Goal: Task Accomplishment & Management: Complete application form

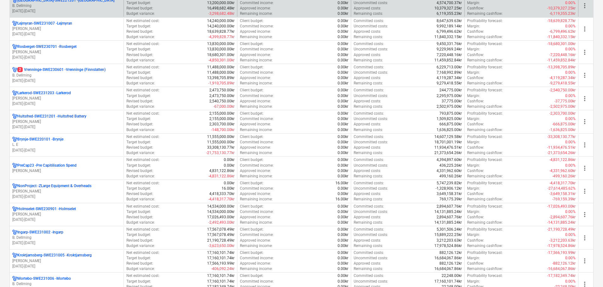
scroll to position [189, 0]
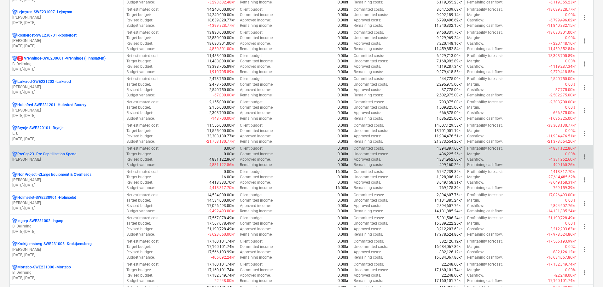
click at [61, 152] on p "PreCap23 - Pre Capitilisation Spend" at bounding box center [46, 153] width 59 height 5
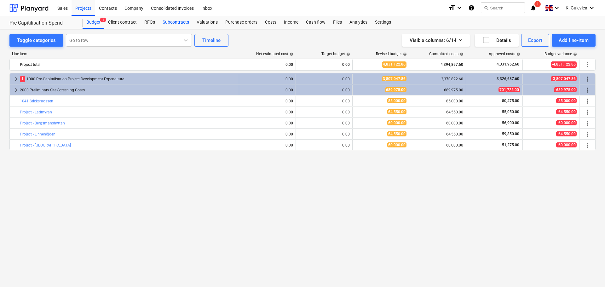
click at [180, 20] on div "Subcontracts" at bounding box center [176, 22] width 34 height 13
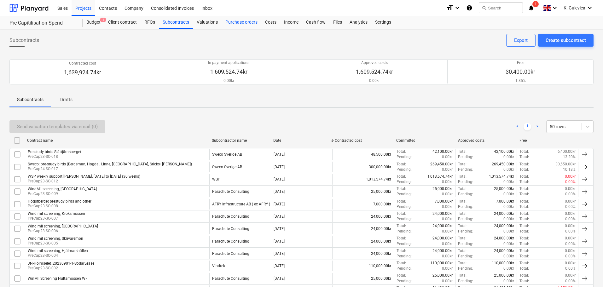
click at [240, 24] on div "Purchase orders" at bounding box center [241, 22] width 40 height 13
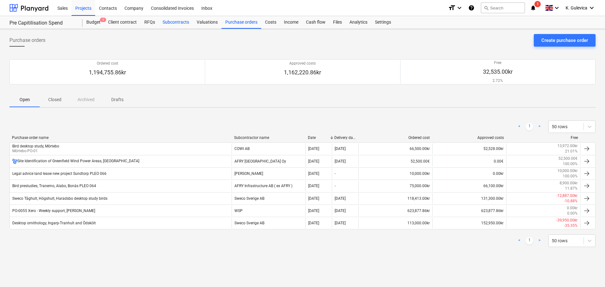
click at [171, 22] on div "Subcontracts" at bounding box center [176, 22] width 34 height 13
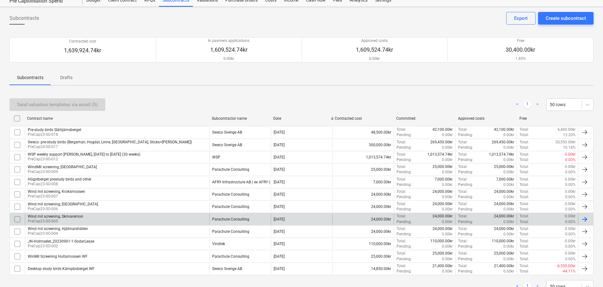
scroll to position [45, 0]
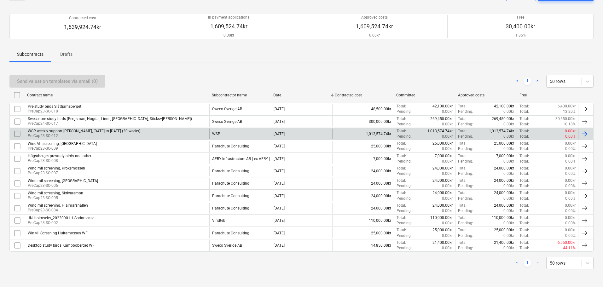
click at [118, 133] on div "WSP weekly support [PERSON_NAME], [DATE] to [DATE] (30 weeks)" at bounding box center [84, 131] width 112 height 4
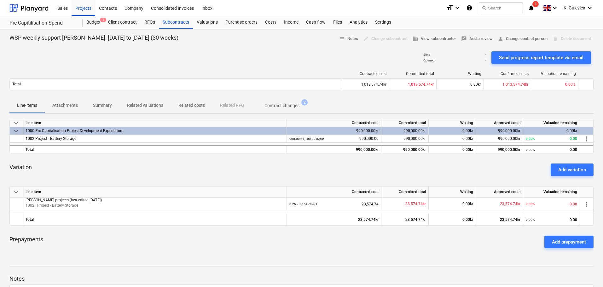
click at [191, 105] on p "Related costs" at bounding box center [191, 105] width 26 height 7
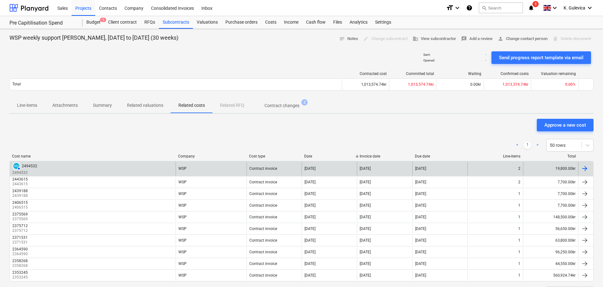
click at [27, 167] on div "2494532" at bounding box center [29, 166] width 15 height 4
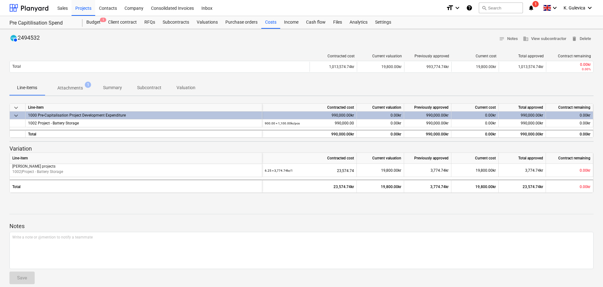
click at [74, 86] on p "Attachments" at bounding box center [70, 88] width 26 height 7
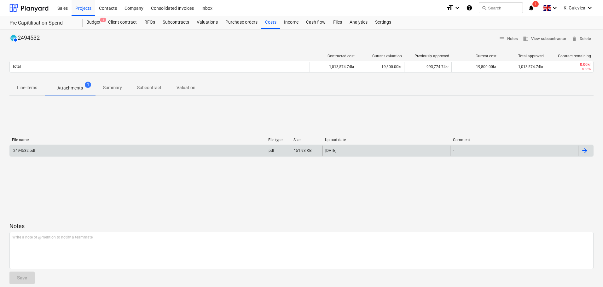
click at [75, 149] on div "2494532.pdf" at bounding box center [138, 151] width 256 height 10
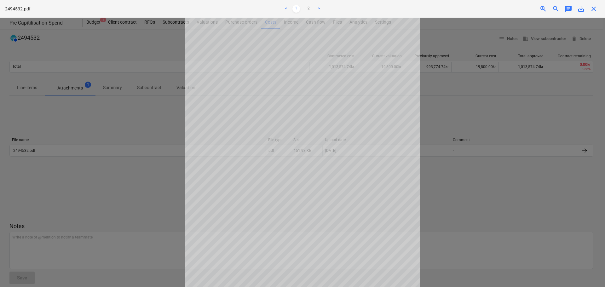
click at [595, 7] on span "close" at bounding box center [594, 9] width 8 height 8
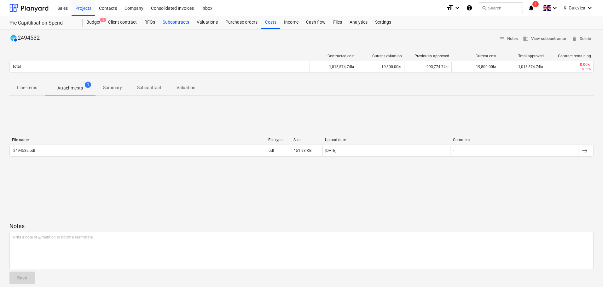
click at [179, 22] on div "Subcontracts" at bounding box center [176, 22] width 34 height 13
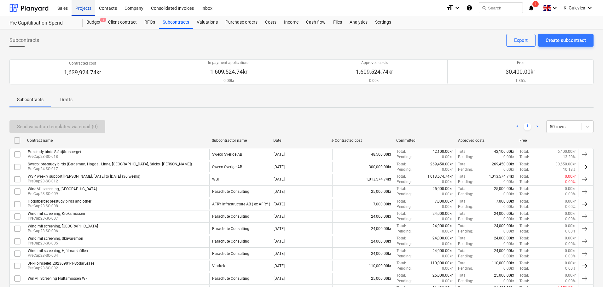
click at [79, 11] on div "Projects" at bounding box center [83, 8] width 24 height 16
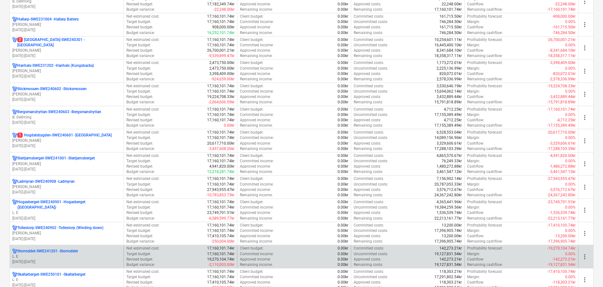
scroll to position [538, 0]
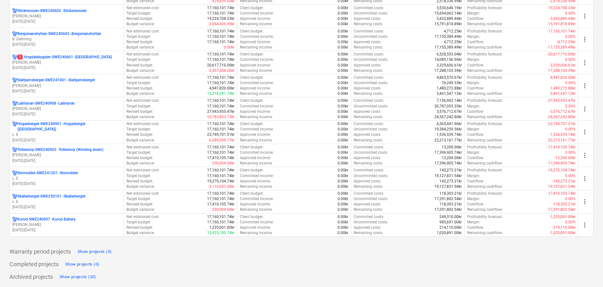
click at [67, 218] on p "Kurod-SWE240907 - Kurod Battery" at bounding box center [46, 219] width 58 height 5
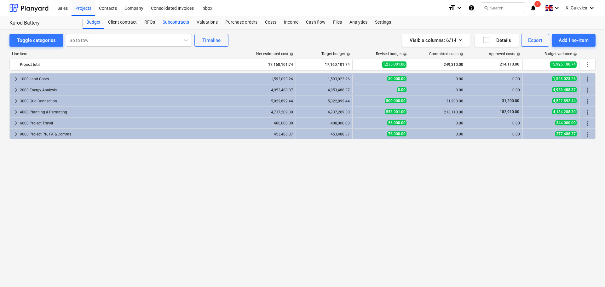
click at [166, 23] on div "Subcontracts" at bounding box center [176, 22] width 34 height 13
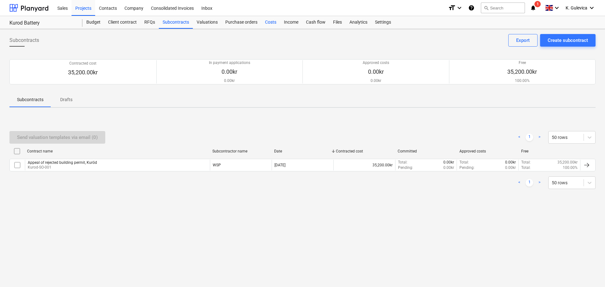
click at [269, 27] on div "Costs" at bounding box center [270, 22] width 19 height 13
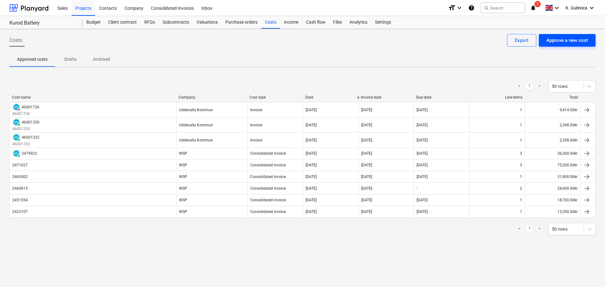
click at [573, 40] on div "Approve a new cost" at bounding box center [567, 40] width 42 height 8
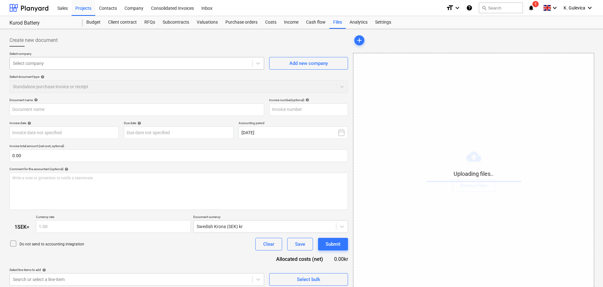
click at [53, 61] on div at bounding box center [131, 63] width 236 height 6
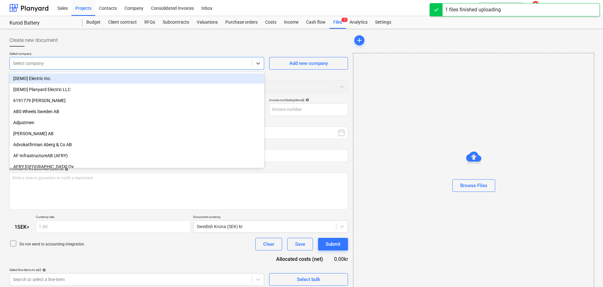
type input "2497152.pdf"
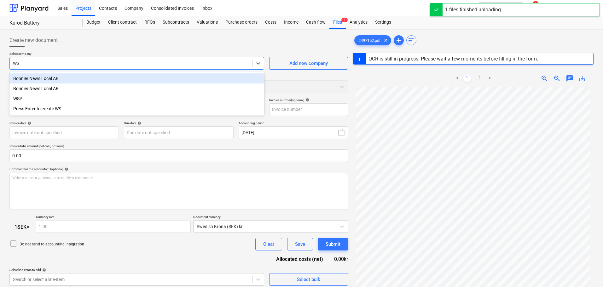
type input "WSP"
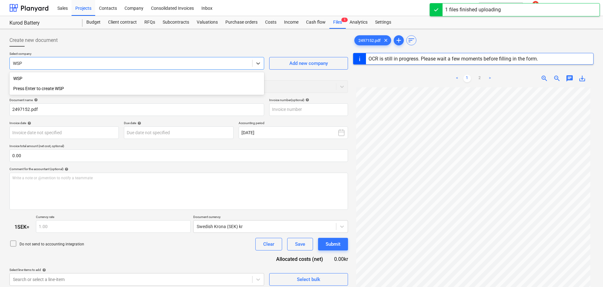
click at [46, 76] on div "WSP" at bounding box center [136, 78] width 254 height 10
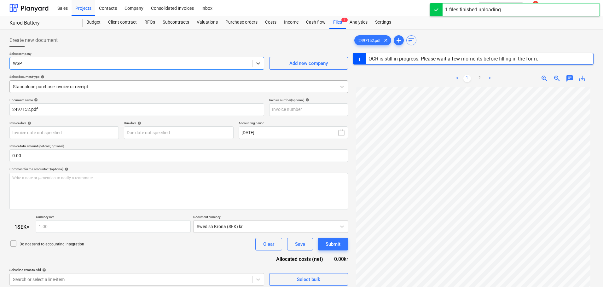
click at [106, 89] on div at bounding box center [173, 86] width 320 height 6
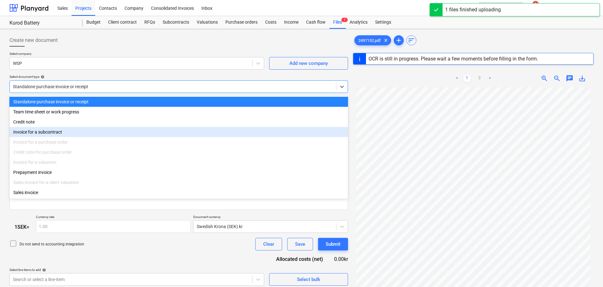
click at [66, 135] on div "Invoice for a subcontract" at bounding box center [178, 132] width 338 height 10
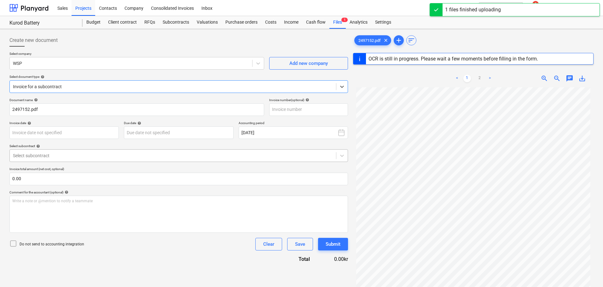
drag, startPoint x: 90, startPoint y: 154, endPoint x: 89, endPoint y: 158, distance: 4.6
click at [90, 154] on div at bounding box center [173, 155] width 320 height 6
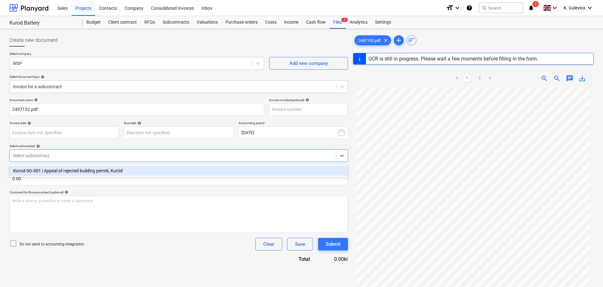
click at [85, 171] on div "Kurod-SO-001 | Appeal of rejected building permit, Kuröd" at bounding box center [178, 171] width 338 height 10
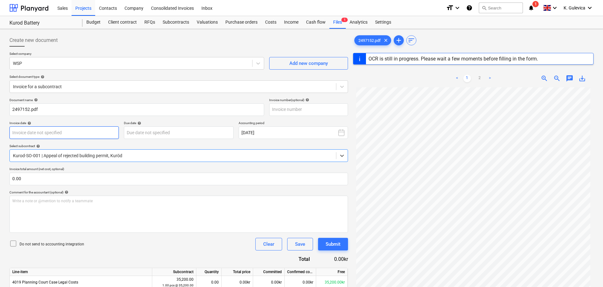
type input "2497152"
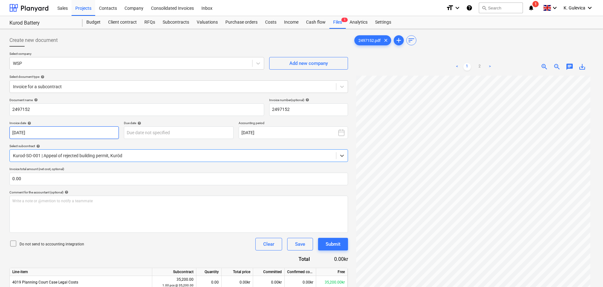
click at [89, 134] on body "Sales Projects Contacts Company Consolidated Invoices Inbox format_size keyboar…" at bounding box center [301, 143] width 603 height 287
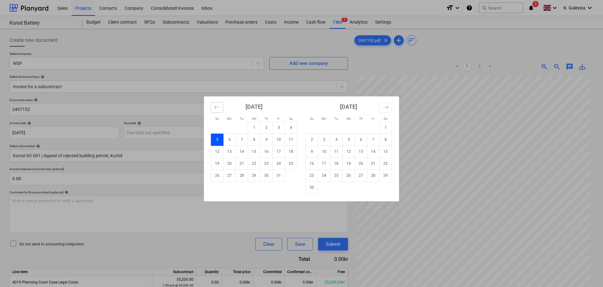
click at [211, 106] on button "Move backward to switch to the previous month." at bounding box center [217, 107] width 12 height 11
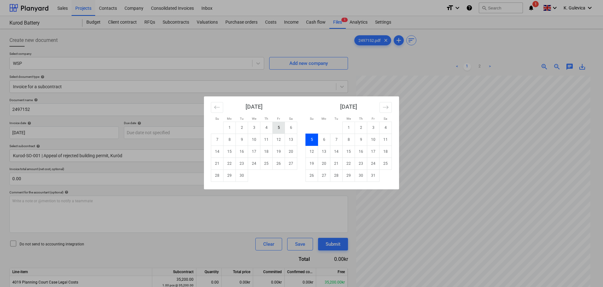
click at [277, 128] on td "5" at bounding box center [278, 128] width 12 height 12
type input "[DATE]"
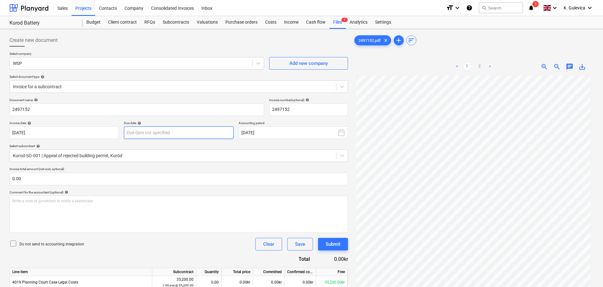
click at [185, 130] on body "Sales Projects Contacts Company Consolidated Invoices Inbox format_size keyboar…" at bounding box center [301, 143] width 603 height 287
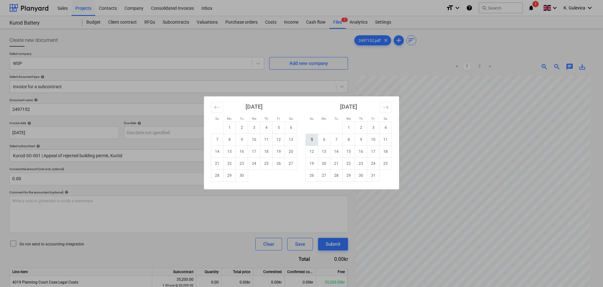
click at [310, 140] on td "5" at bounding box center [312, 140] width 12 height 12
type input "[DATE]"
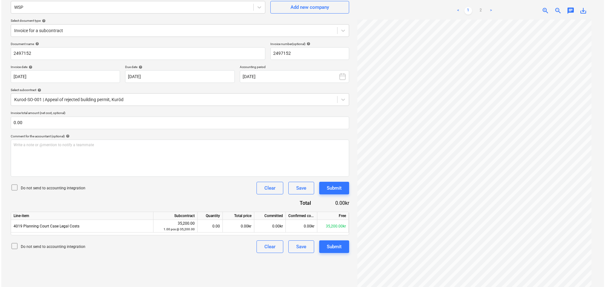
scroll to position [63, 0]
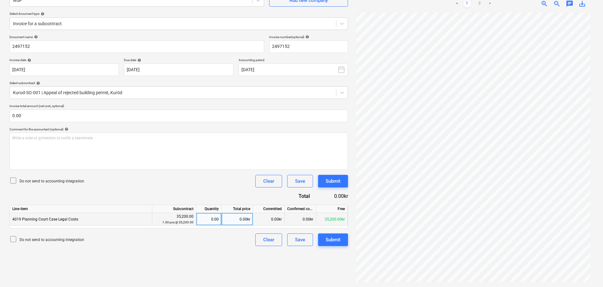
click at [210, 220] on div "0.00" at bounding box center [209, 219] width 20 height 13
type input "1"
click at [330, 240] on div "Submit" at bounding box center [332, 240] width 15 height 8
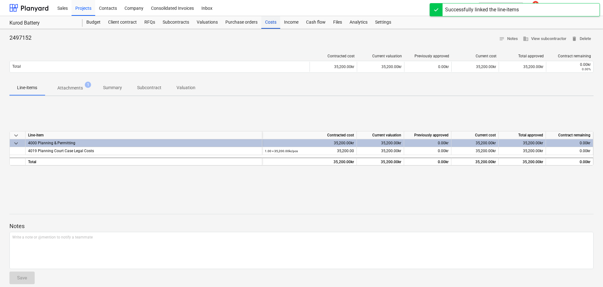
click at [272, 19] on div "Costs" at bounding box center [270, 22] width 19 height 13
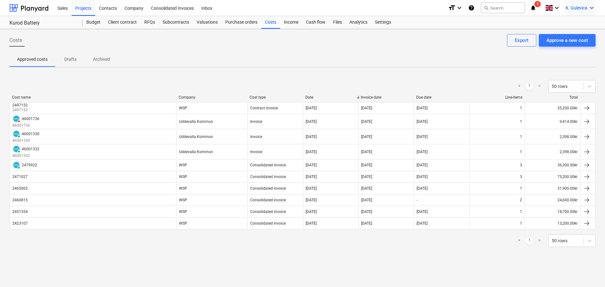
click at [573, 6] on span "K. Gulevica" at bounding box center [576, 7] width 22 height 5
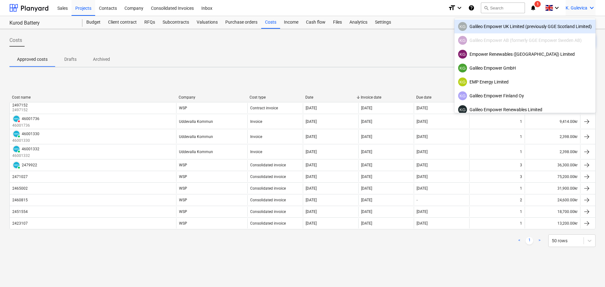
click at [494, 27] on div "KG Galileo Empower UK Limited (previously GGE Scotland Limited)" at bounding box center [525, 26] width 134 height 9
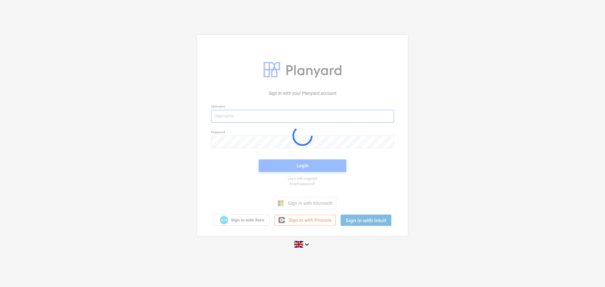
type input "[EMAIL_ADDRESS][DOMAIN_NAME]"
